Goal: Task Accomplishment & Management: Use online tool/utility

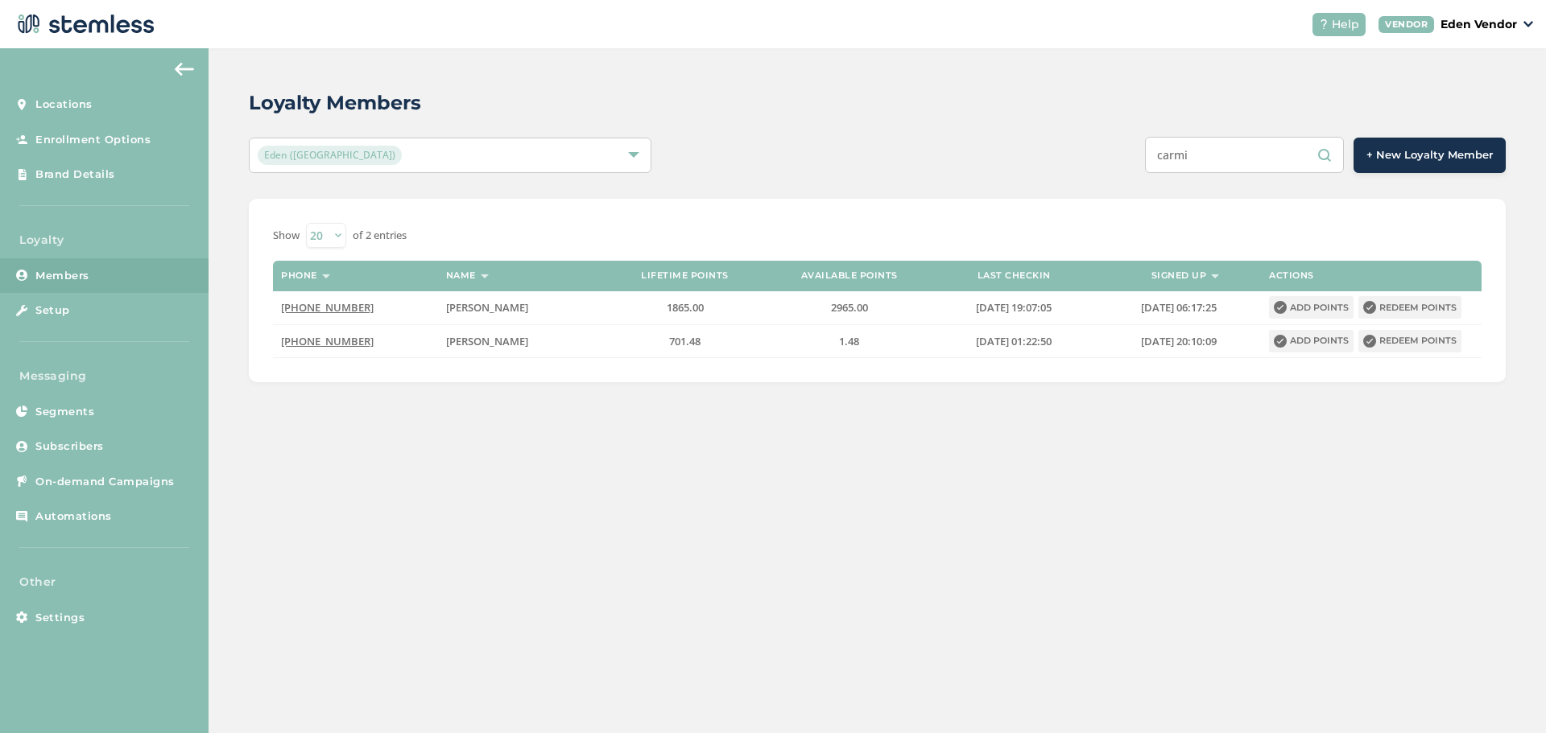
drag, startPoint x: 1210, startPoint y: 159, endPoint x: 1152, endPoint y: 167, distance: 58.4
click at [1152, 167] on div "carmi + New Loyalty Member" at bounding box center [1139, 155] width 733 height 36
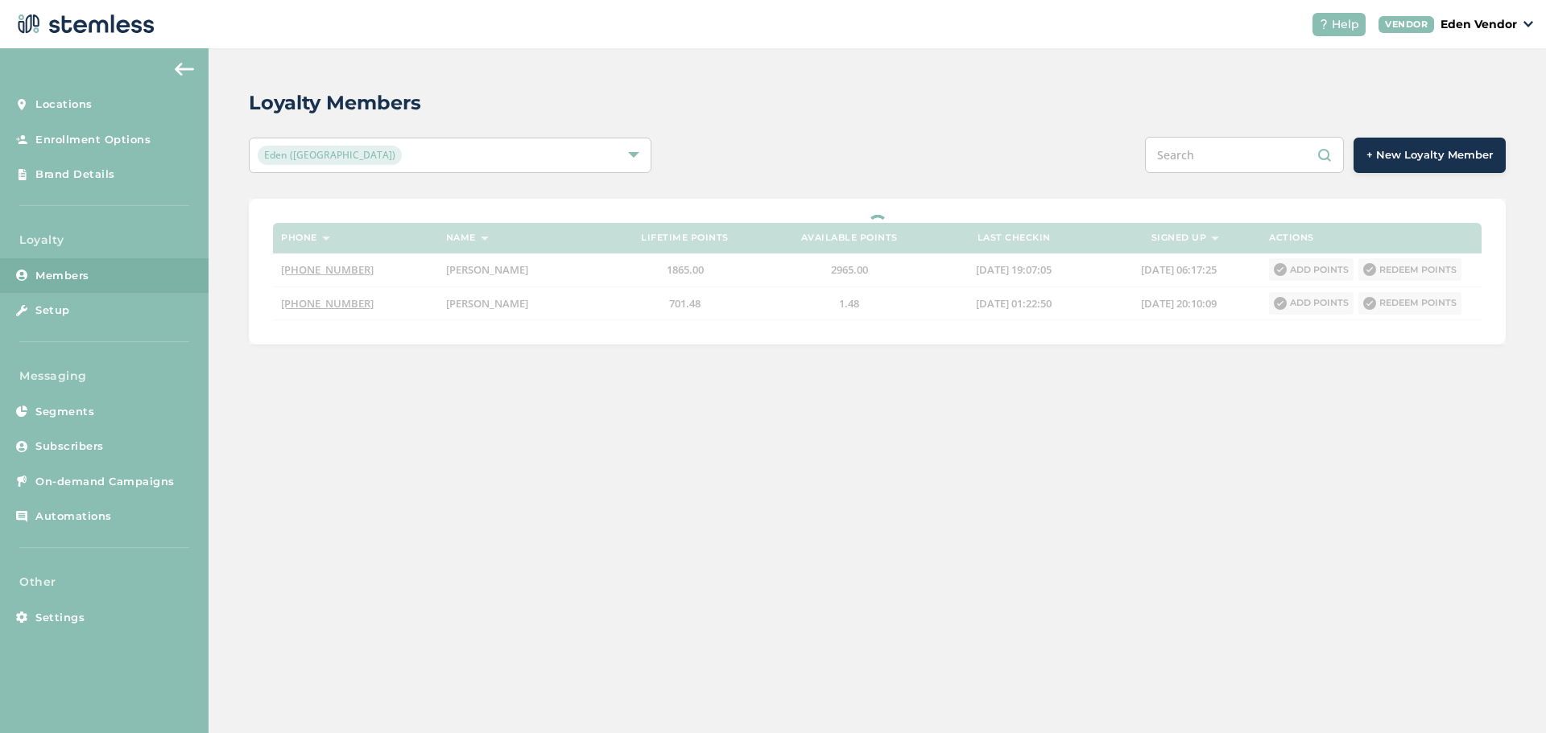
paste input "[PERSON_NAME] [PERSON_NAME]"
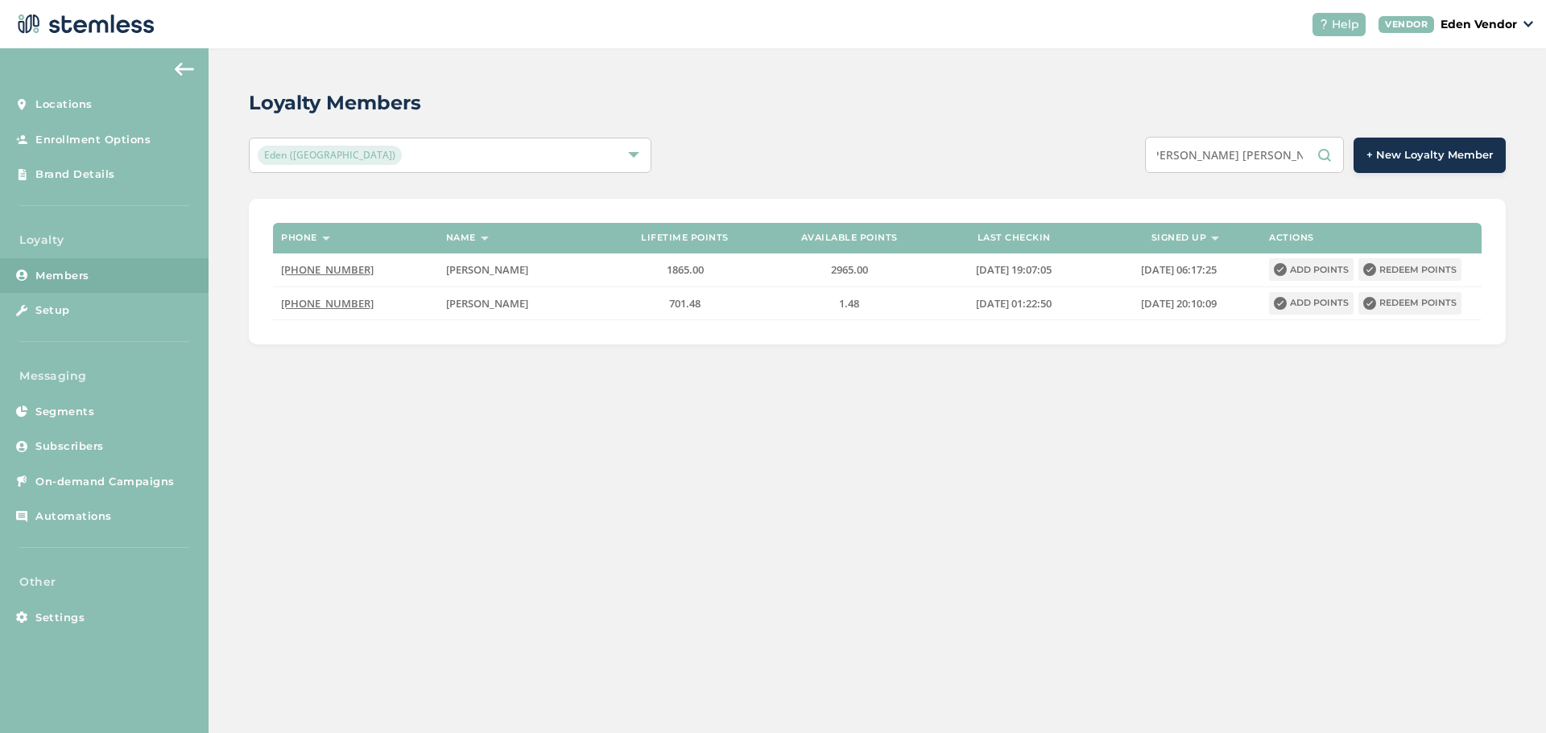
drag, startPoint x: 1242, startPoint y: 154, endPoint x: 1207, endPoint y: 158, distance: 35.6
click at [1207, 158] on input "[PERSON_NAME] [PERSON_NAME]" at bounding box center [1244, 155] width 199 height 36
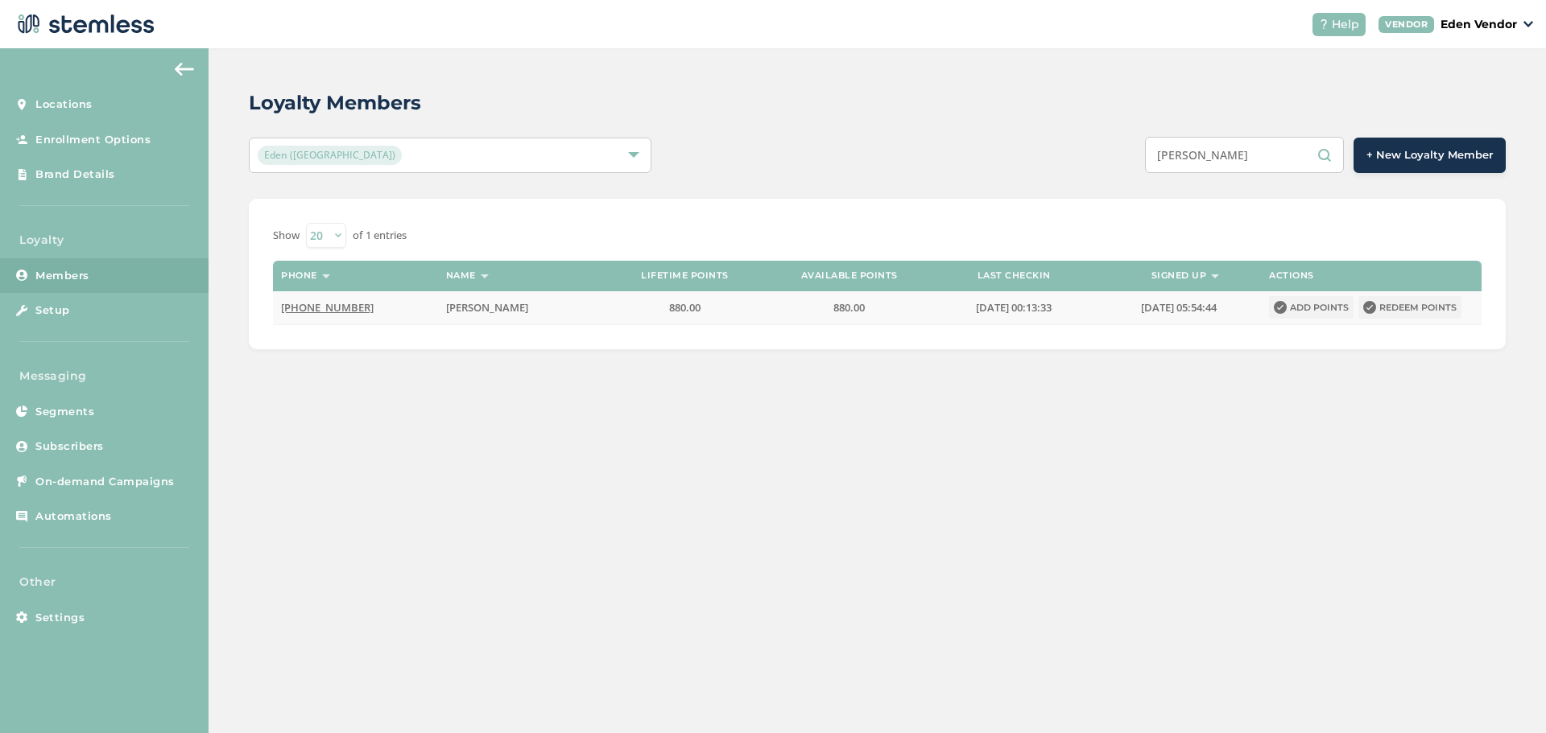
type input "[PERSON_NAME]"
click at [1417, 312] on button "Redeem points" at bounding box center [1409, 307] width 103 height 23
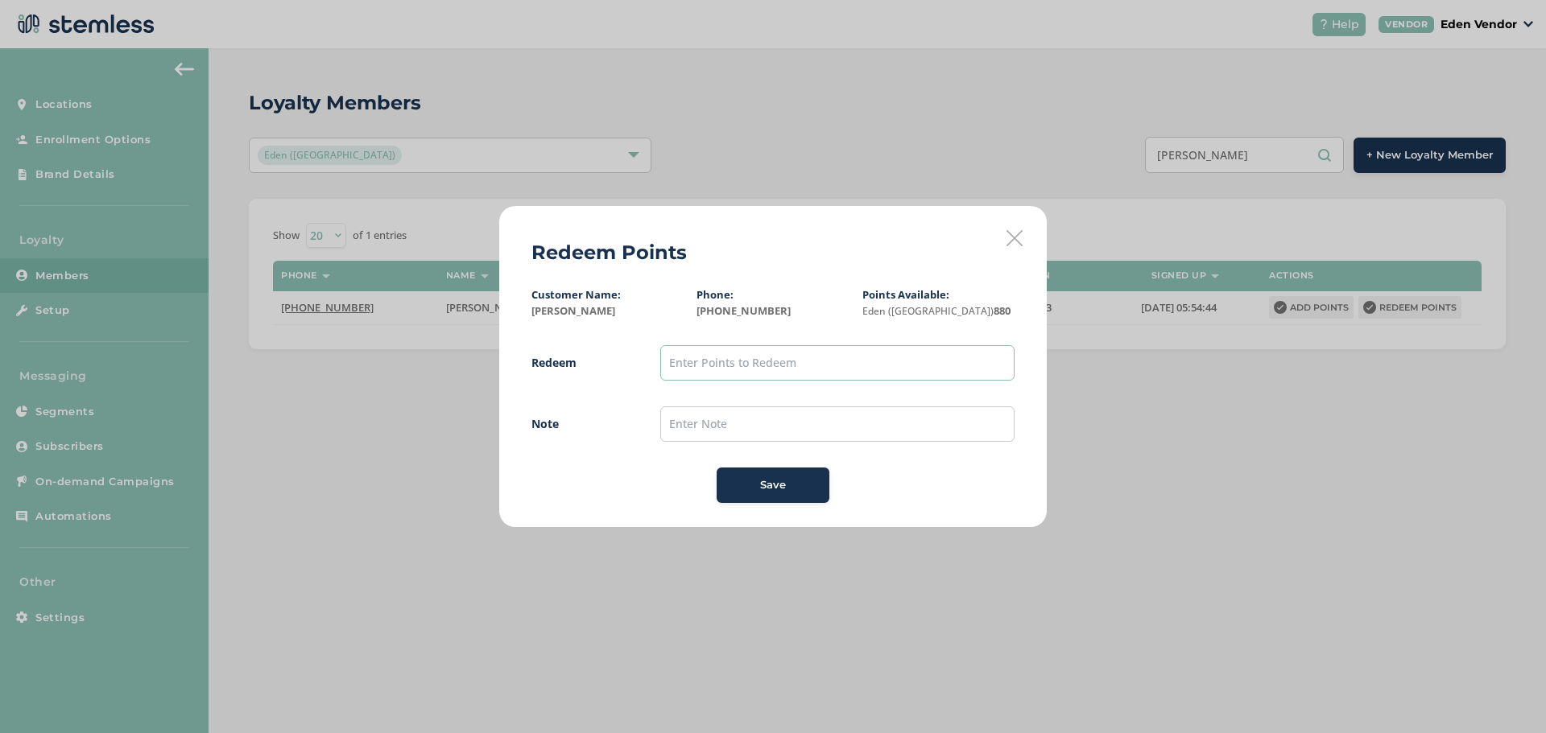
click at [724, 365] on input "text" at bounding box center [837, 362] width 354 height 35
type input "800"
click at [734, 420] on input "text" at bounding box center [837, 424] width 354 height 35
type input "0"
type input "[DATE]"
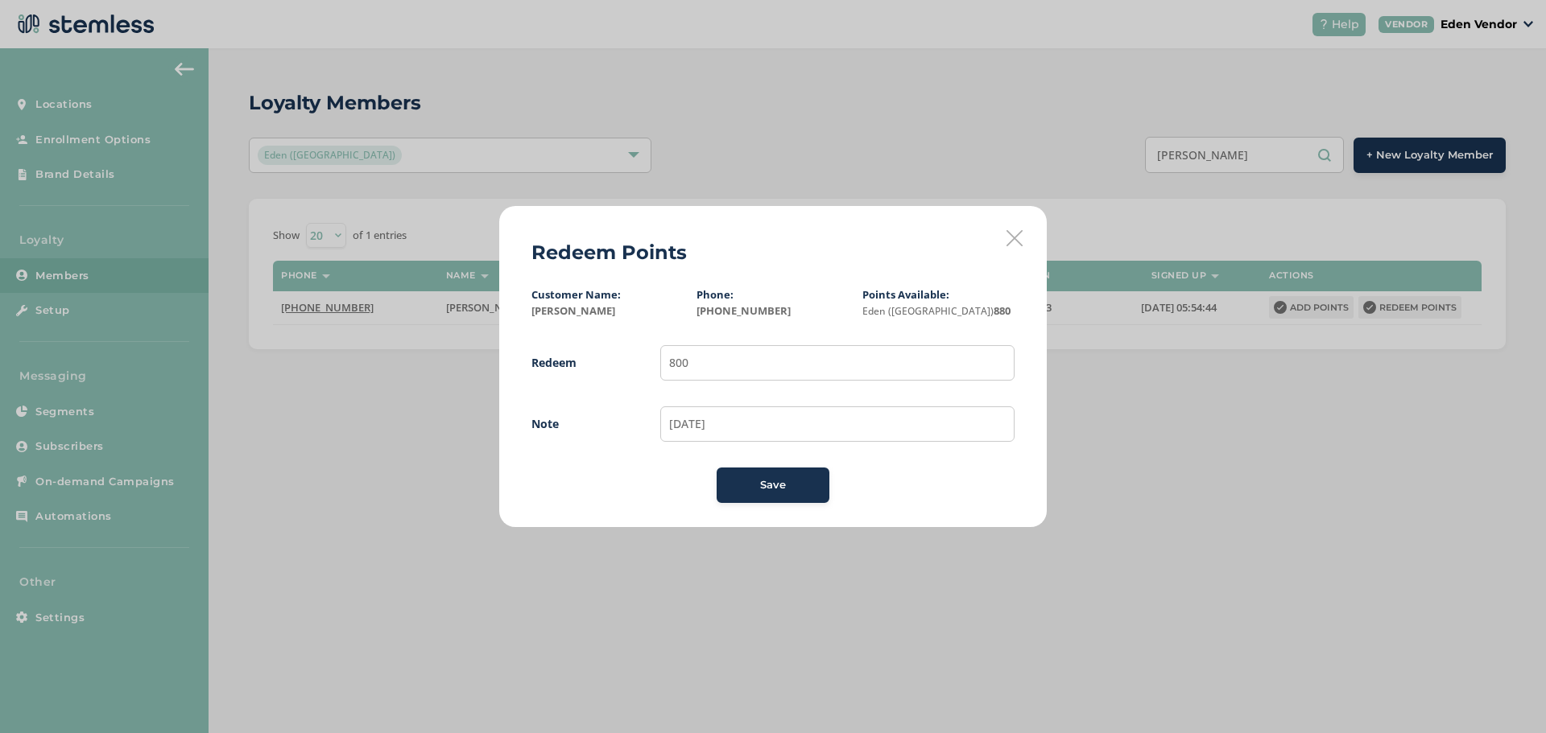
click at [756, 473] on button "Save" at bounding box center [772, 485] width 113 height 35
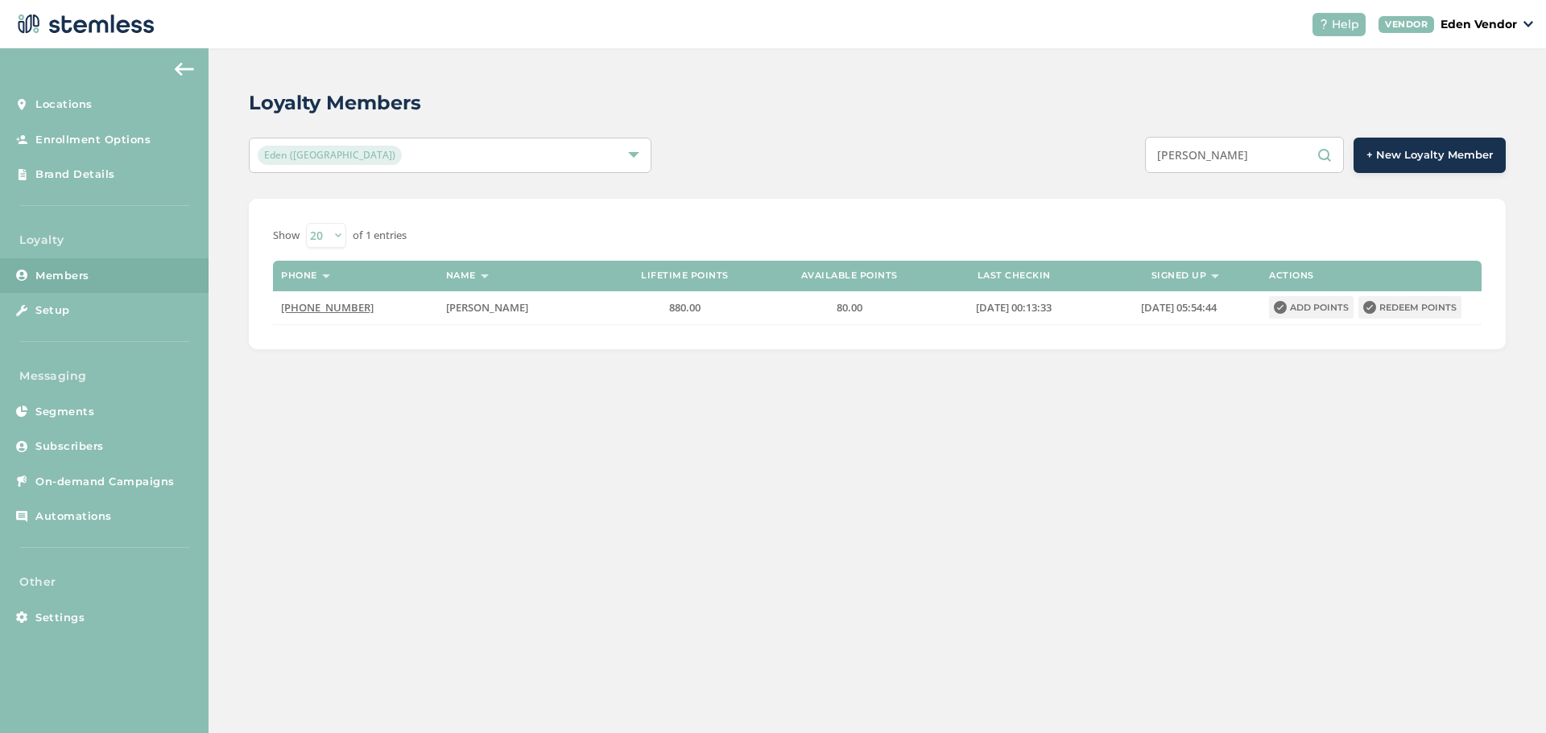
drag, startPoint x: 1293, startPoint y: 151, endPoint x: 1278, endPoint y: 154, distance: 14.8
click at [1281, 153] on input "[PERSON_NAME]" at bounding box center [1244, 155] width 199 height 36
drag, startPoint x: 1205, startPoint y: 146, endPoint x: 1038, endPoint y: 151, distance: 167.5
click at [1038, 151] on div "[PERSON_NAME] + New Loyalty Member" at bounding box center [1139, 155] width 733 height 36
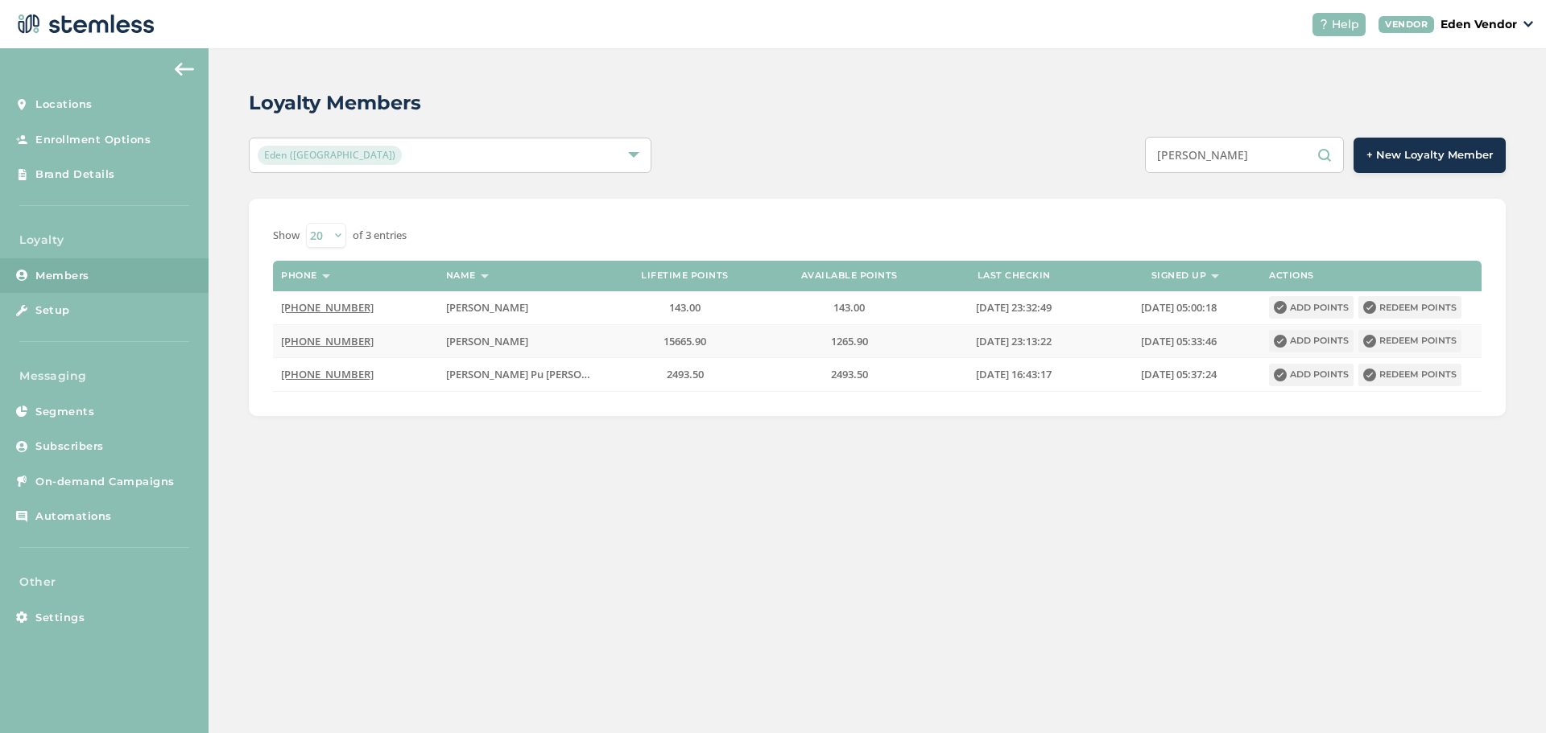
type input "[PERSON_NAME]"
click at [1443, 338] on button "Redeem points" at bounding box center [1409, 341] width 103 height 23
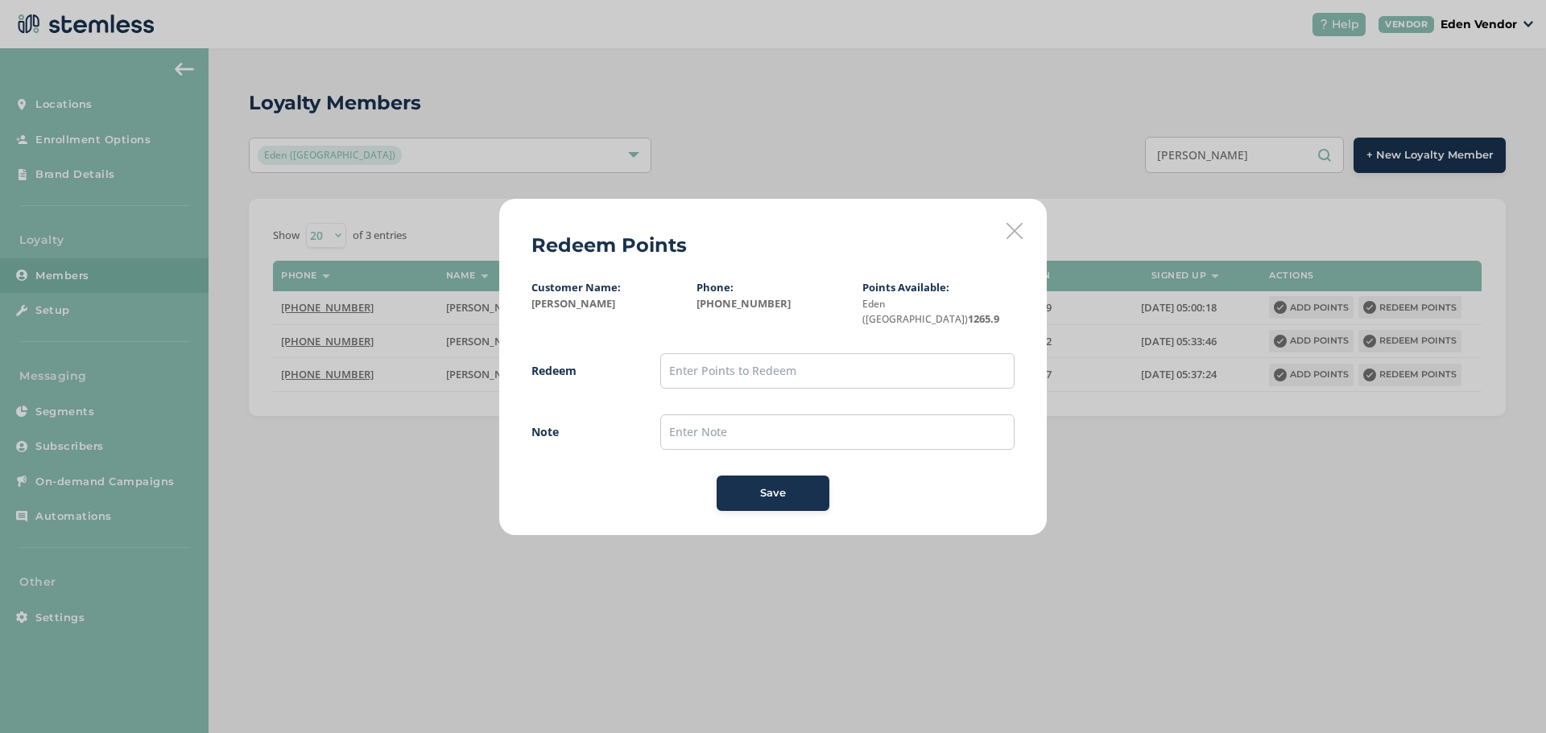
click at [1012, 239] on icon at bounding box center [1014, 231] width 16 height 16
